Goal: Information Seeking & Learning: Find specific fact

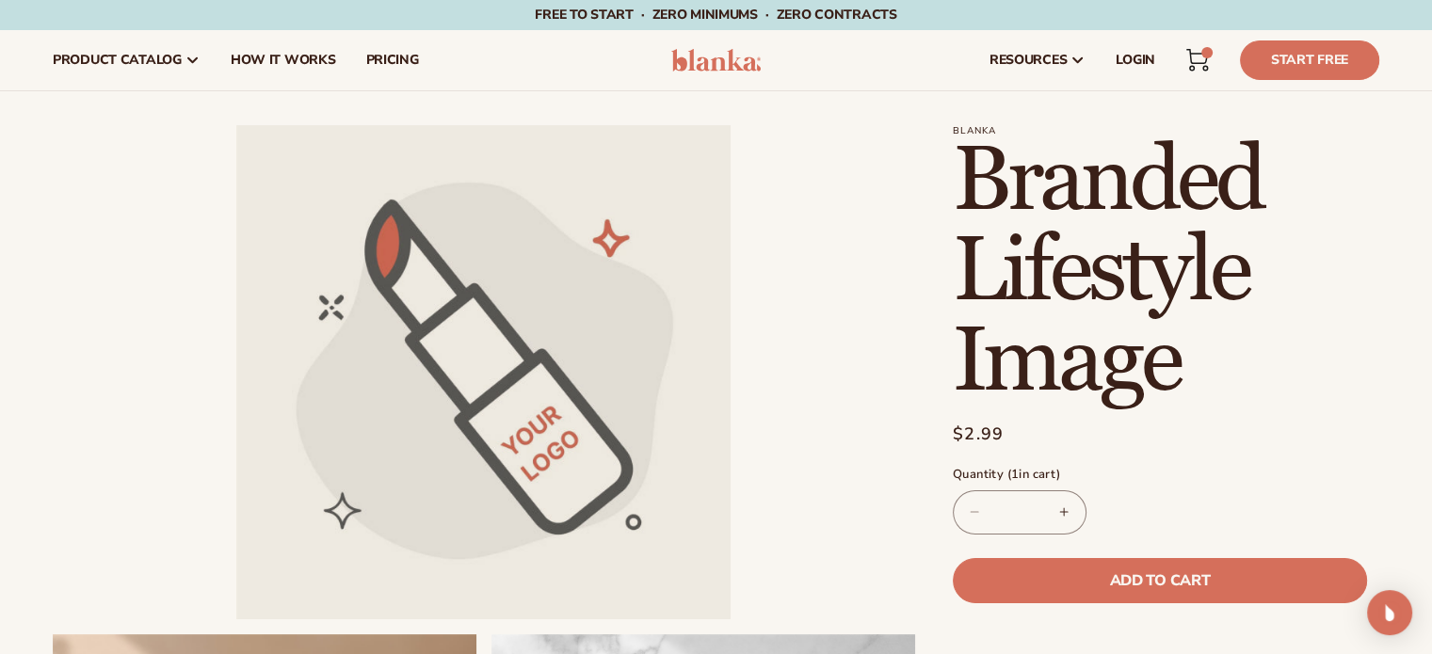
scroll to position [627, 0]
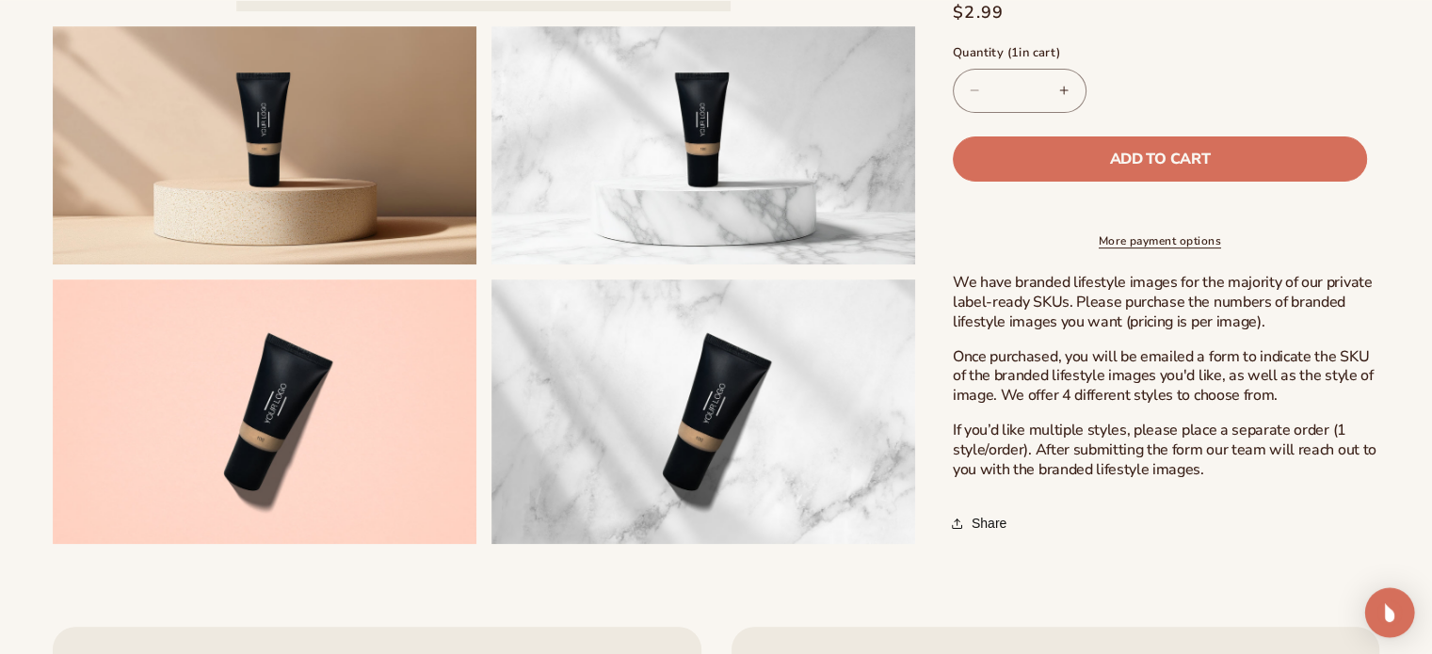
click at [1395, 607] on img "Open Intercom Messenger" at bounding box center [1389, 613] width 24 height 24
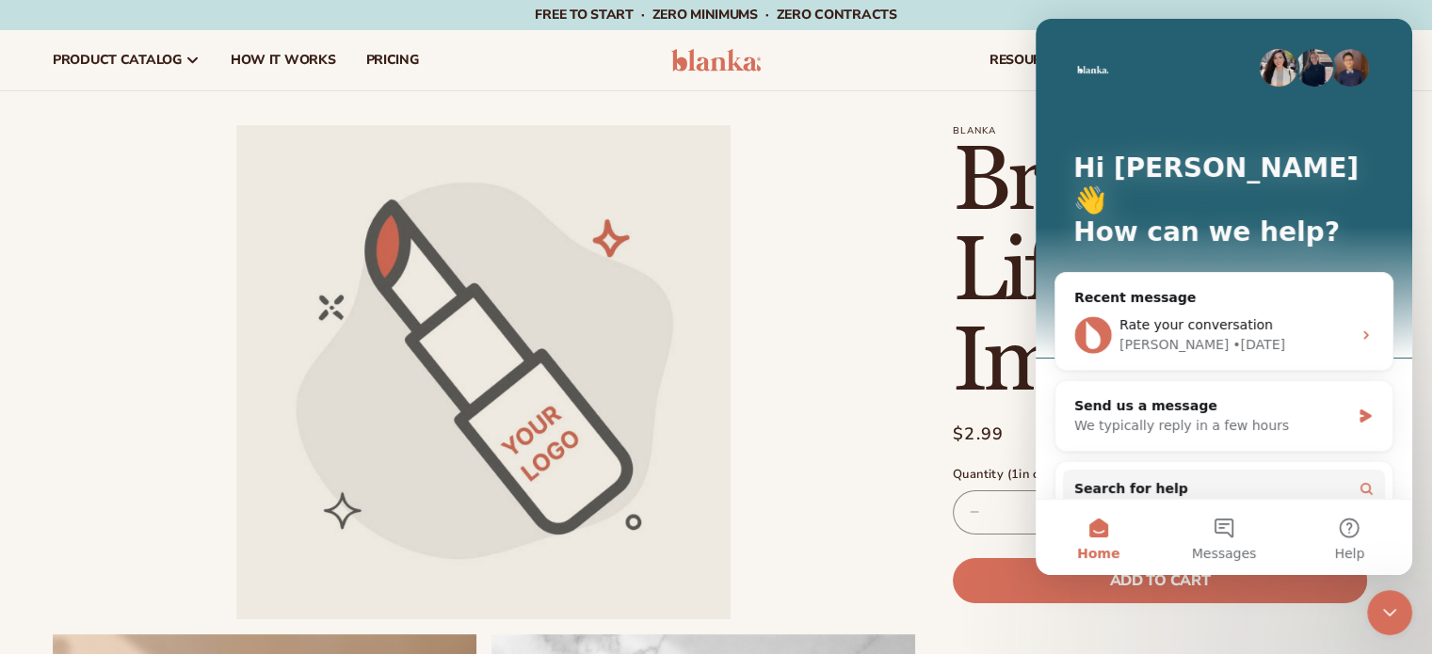
scroll to position [0, 0]
click at [1195, 317] on span "Rate your conversation" at bounding box center [1195, 324] width 153 height 15
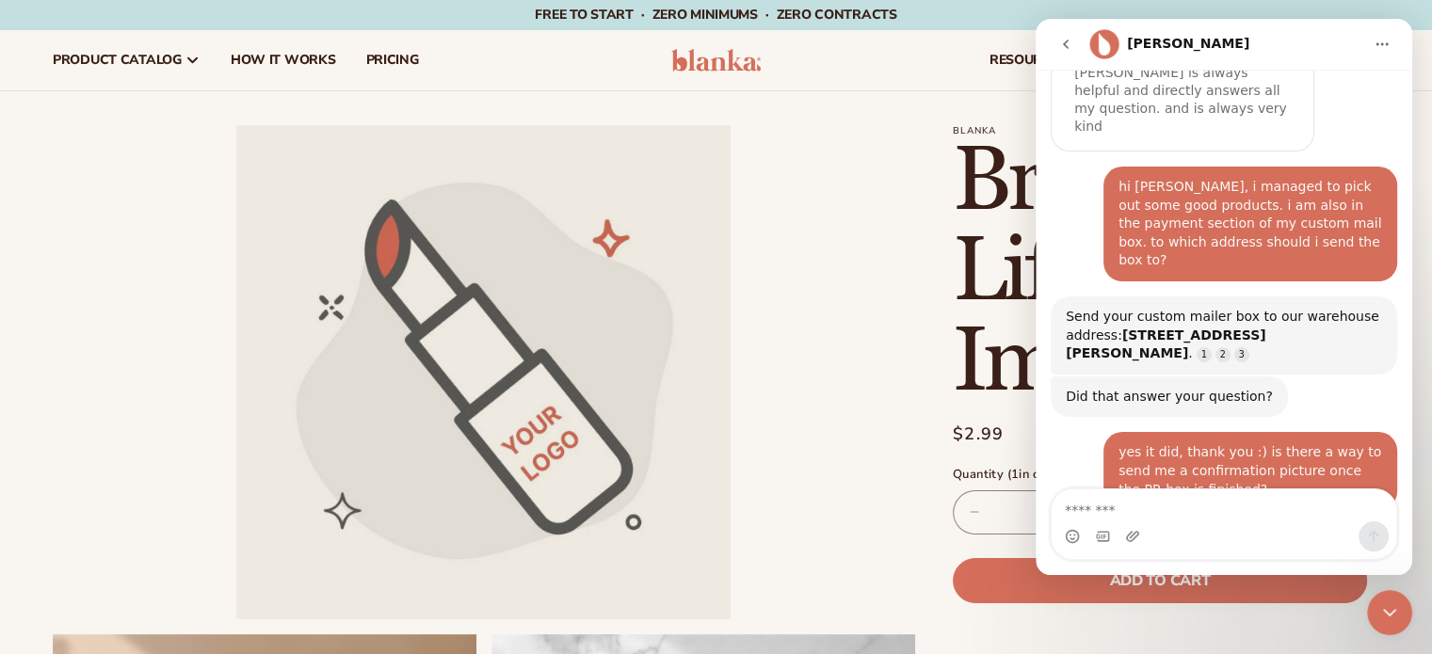
scroll to position [4585, 0]
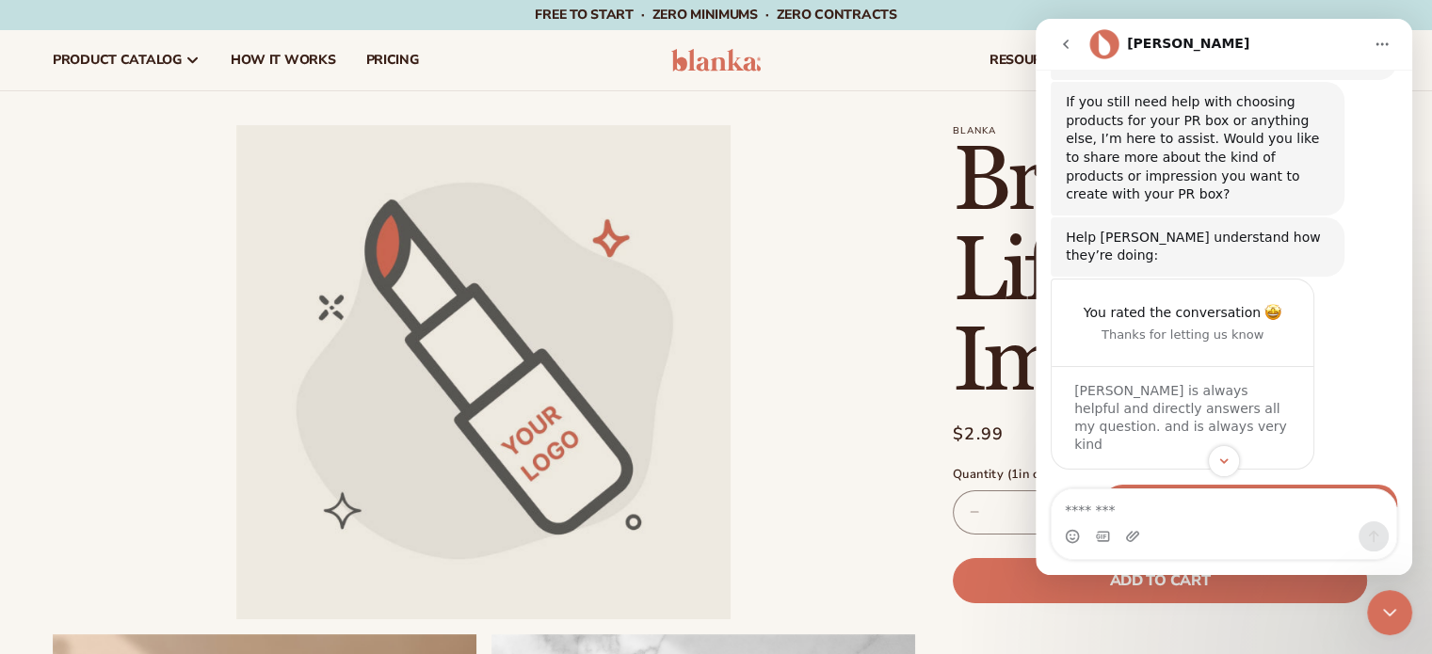
drag, startPoint x: 1319, startPoint y: 128, endPoint x: 1085, endPoint y: 149, distance: 234.4
click at [1085, 646] on b "[STREET_ADDRESS][PERSON_NAME]" at bounding box center [1166, 663] width 201 height 34
copy b "BC V5L 2P6"
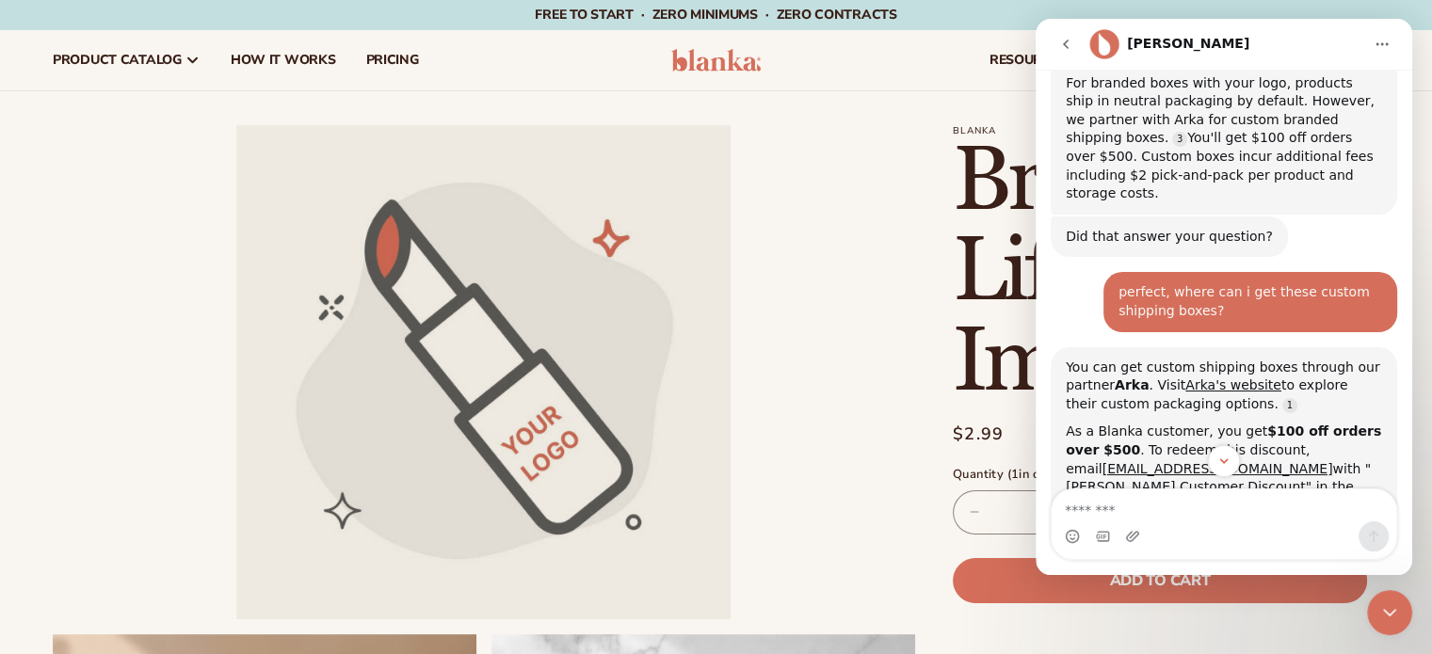
scroll to position [1133, 0]
